Goal: Task Accomplishment & Management: Use online tool/utility

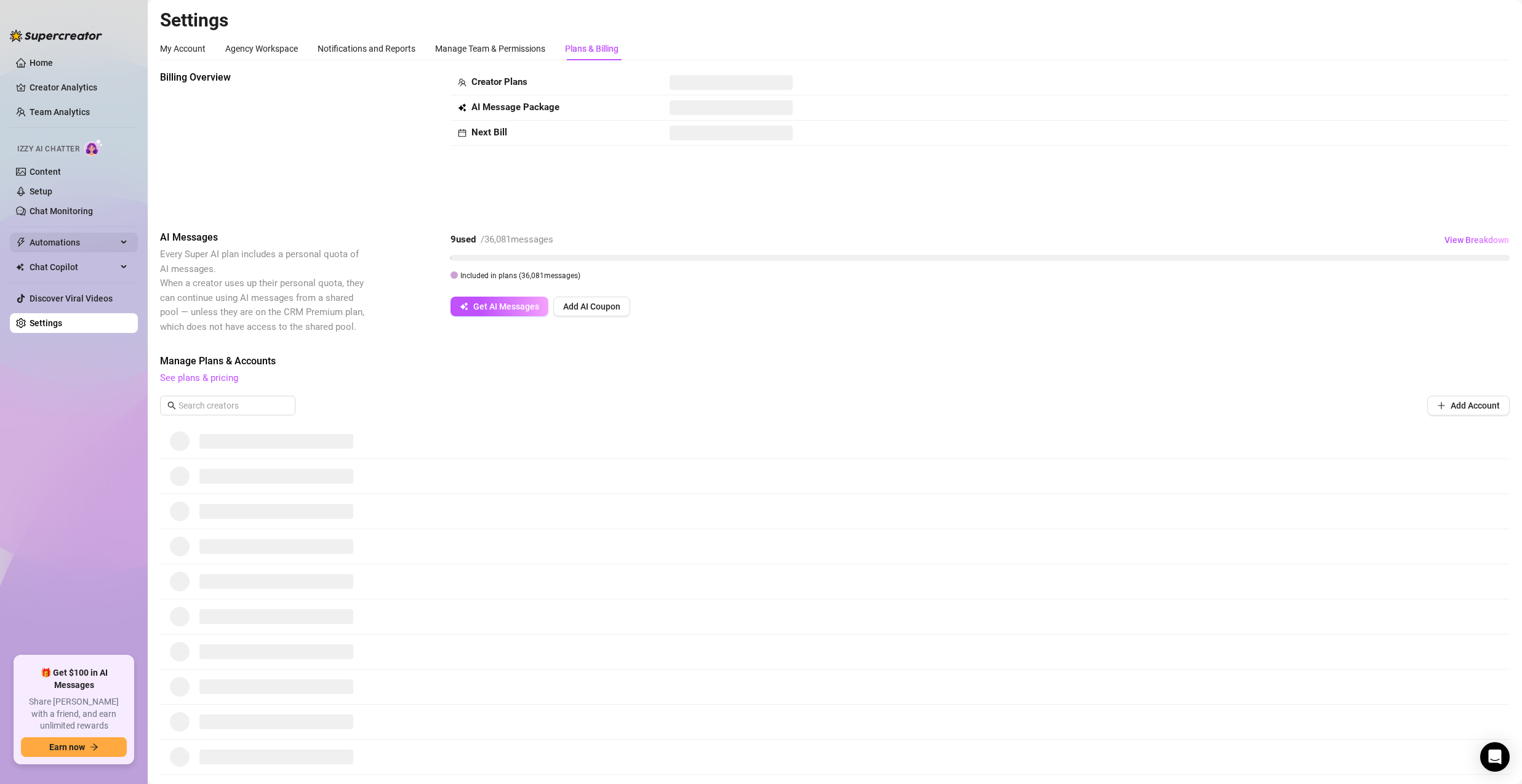
click at [75, 242] on span "Automations" at bounding box center [73, 242] width 88 height 19
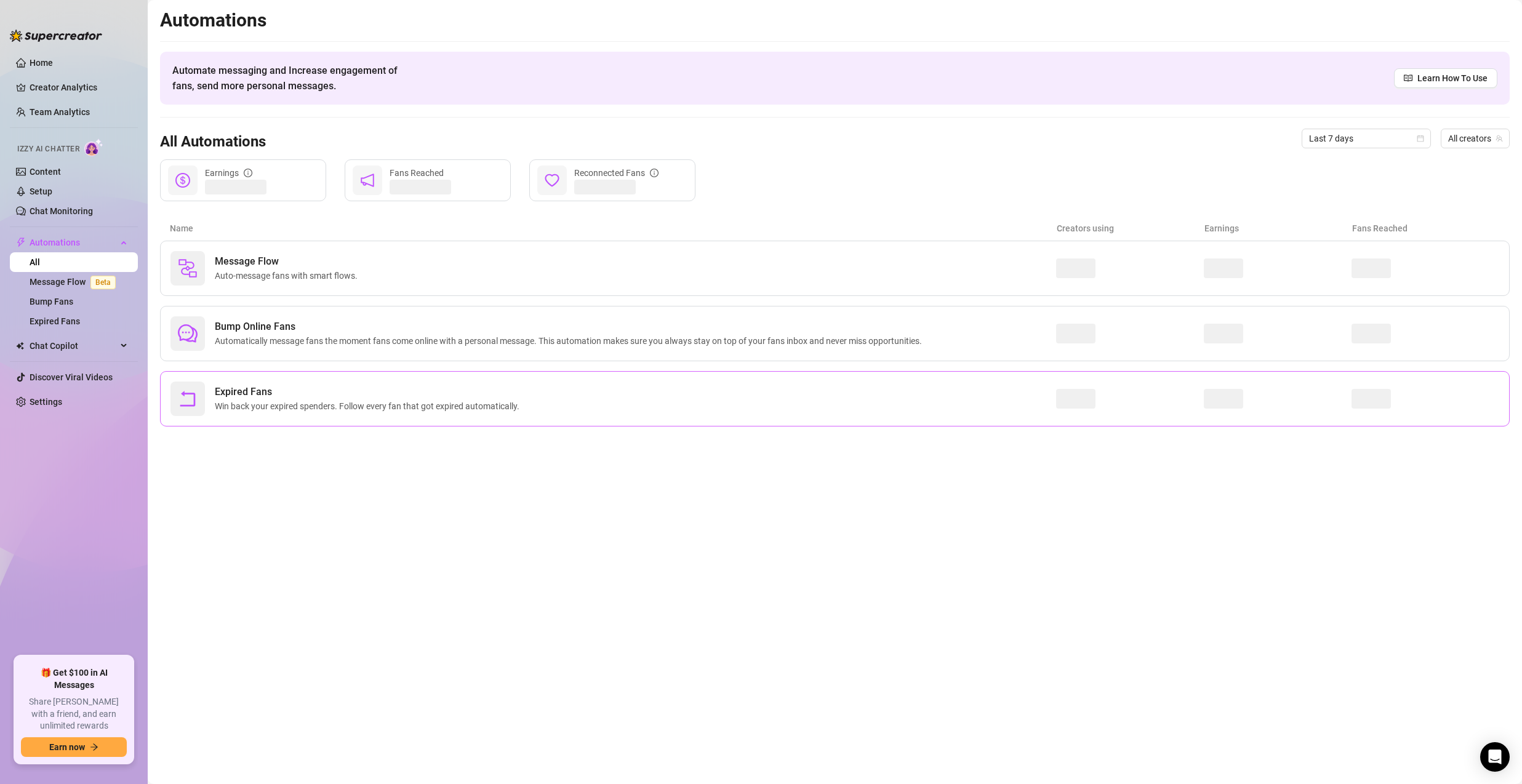
click at [292, 384] on span "Expired Fans" at bounding box center [369, 392] width 309 height 15
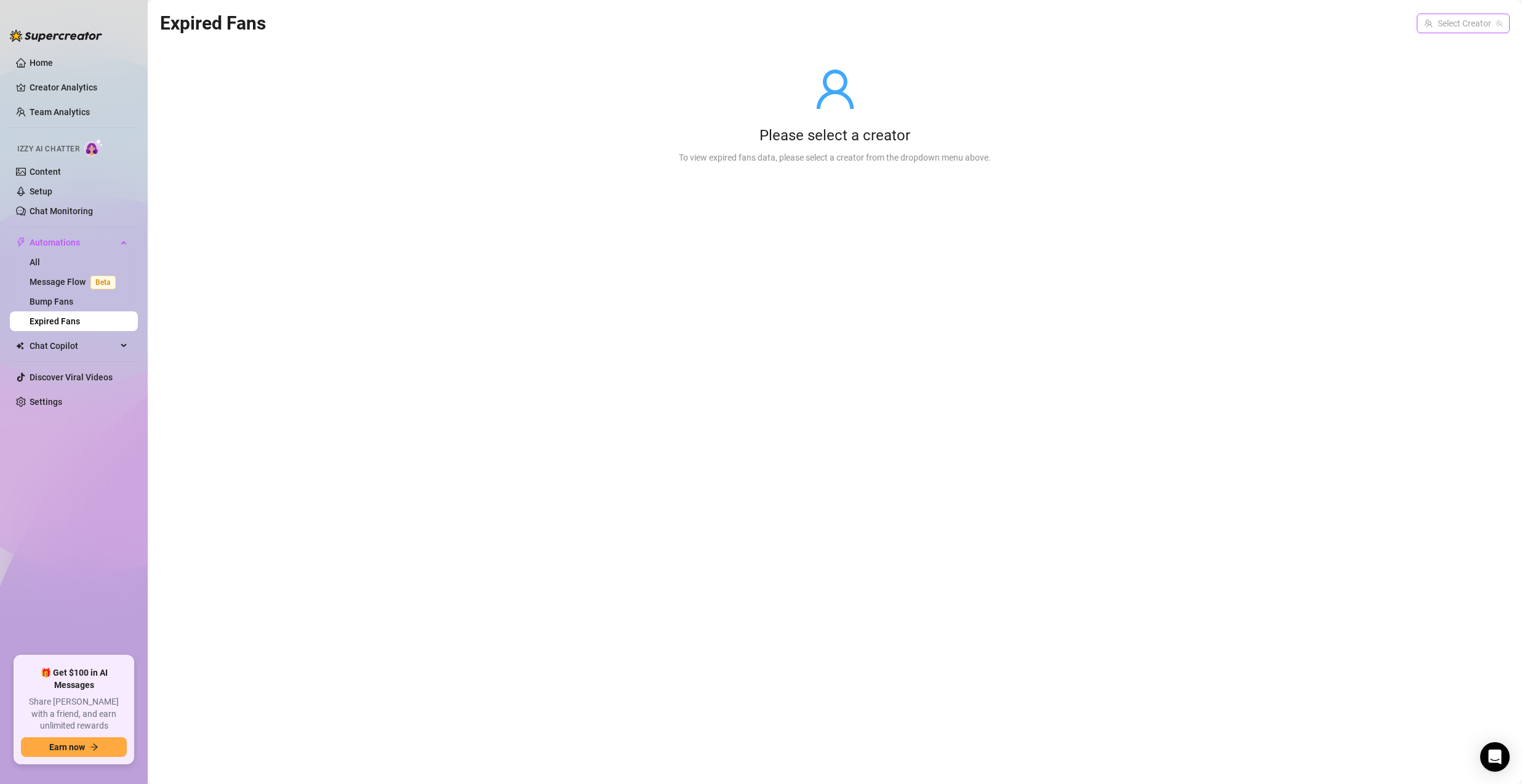
click at [1469, 18] on input "search" at bounding box center [1457, 23] width 67 height 19
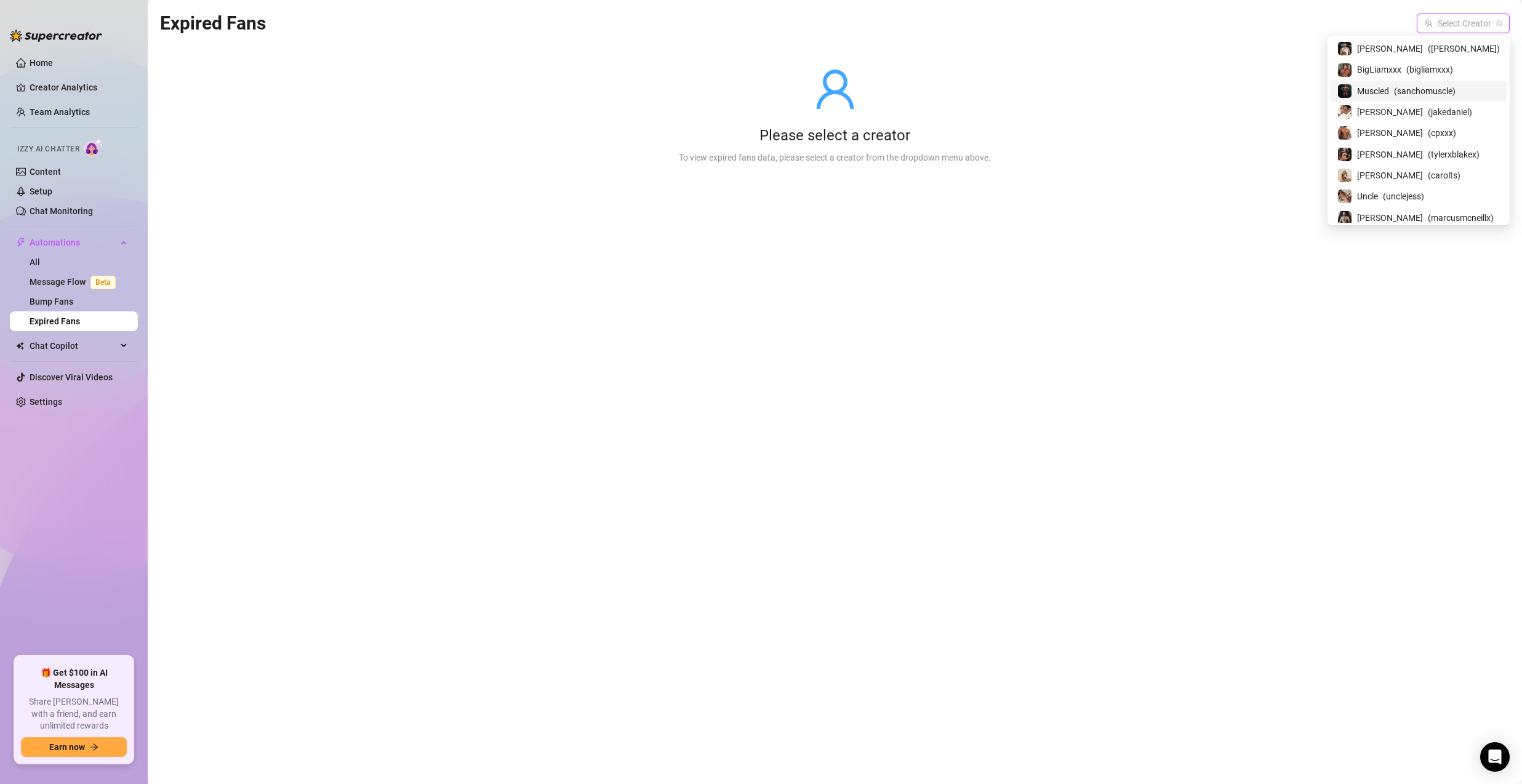
click at [1451, 87] on span "( sanchomuscle )" at bounding box center [1424, 91] width 61 height 13
